Goal: Book appointment/travel/reservation

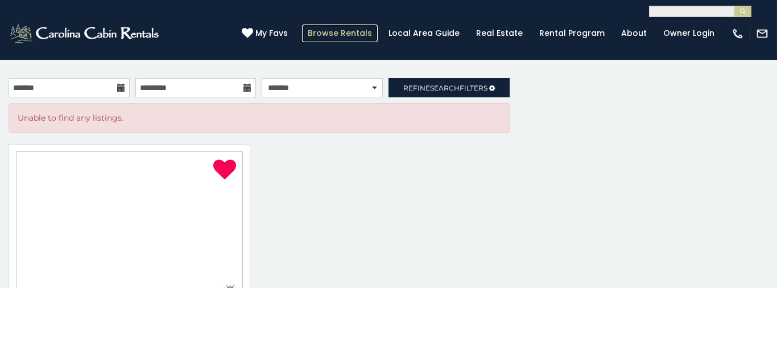
click at [361, 26] on link "Browse Rentals" at bounding box center [340, 33] width 76 height 18
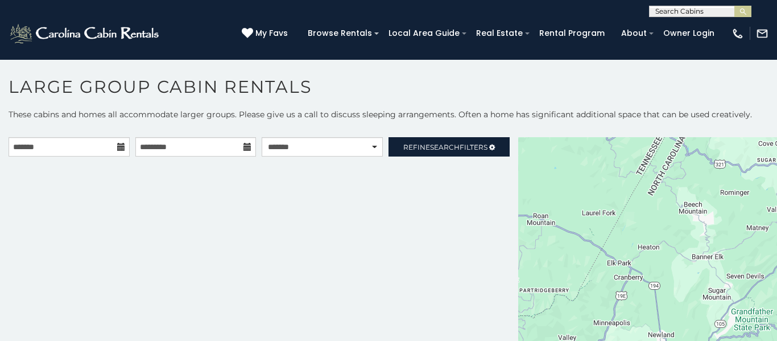
select select "******"
